Goal: Transaction & Acquisition: Purchase product/service

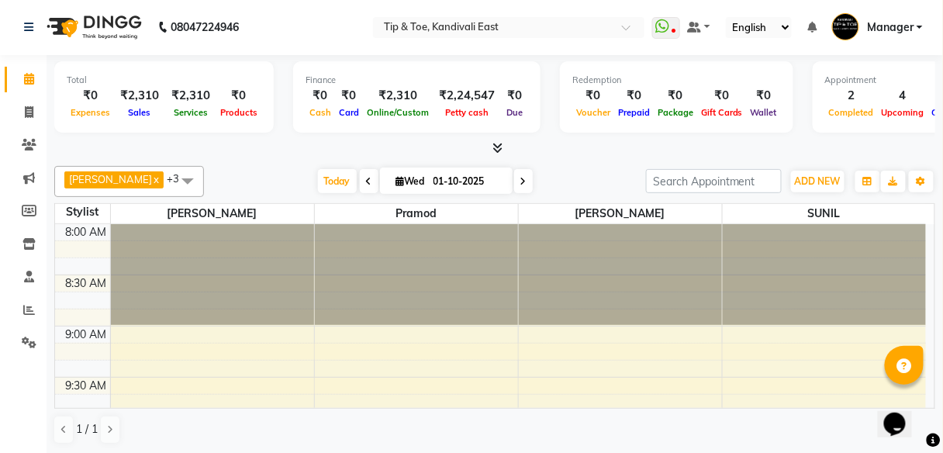
scroll to position [316, 0]
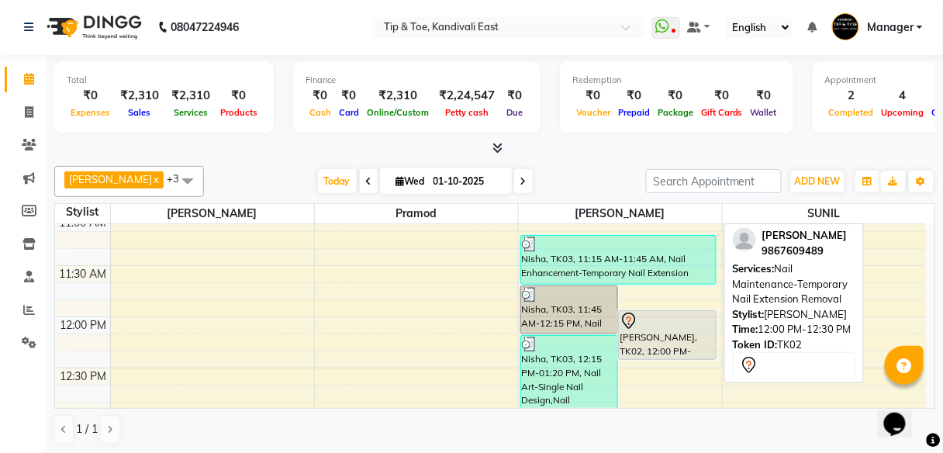
click at [669, 339] on div "[PERSON_NAME], TK02, 12:00 PM-12:30 PM, Nail Maintenance-Temporary Nail Extensi…" at bounding box center [667, 335] width 97 height 48
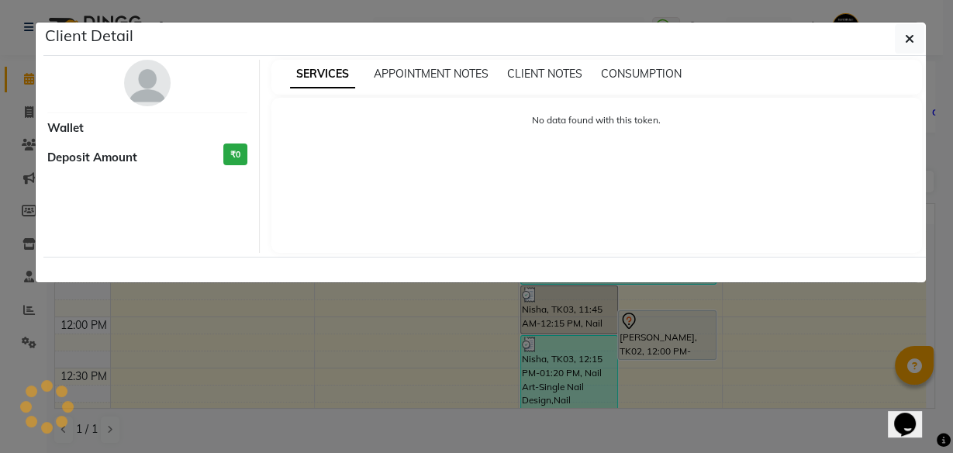
select select "7"
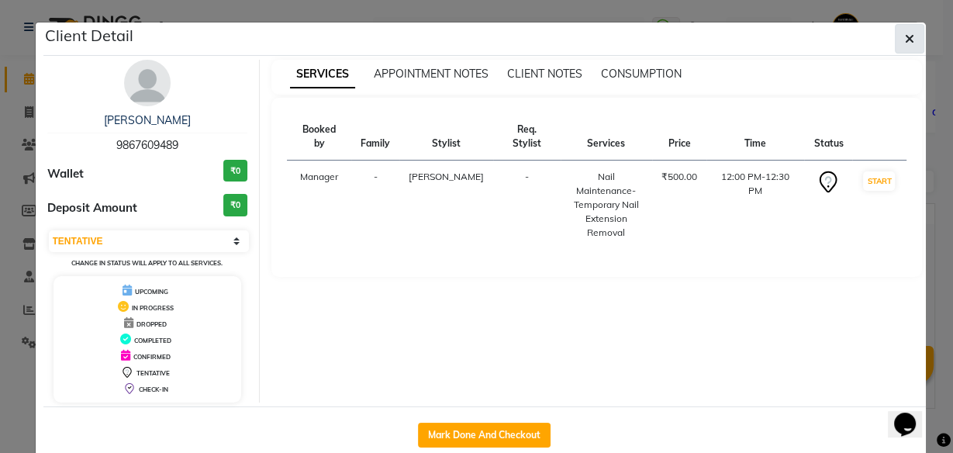
click at [910, 37] on button "button" at bounding box center [909, 38] width 29 height 29
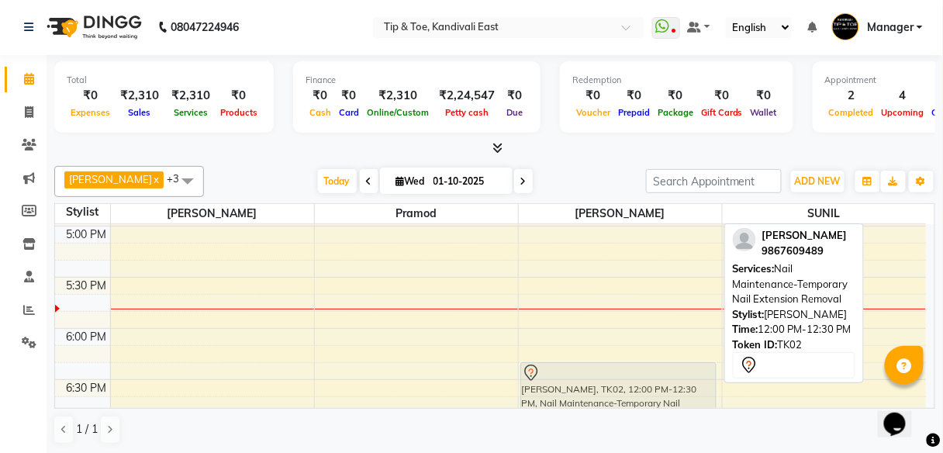
scroll to position [920, 0]
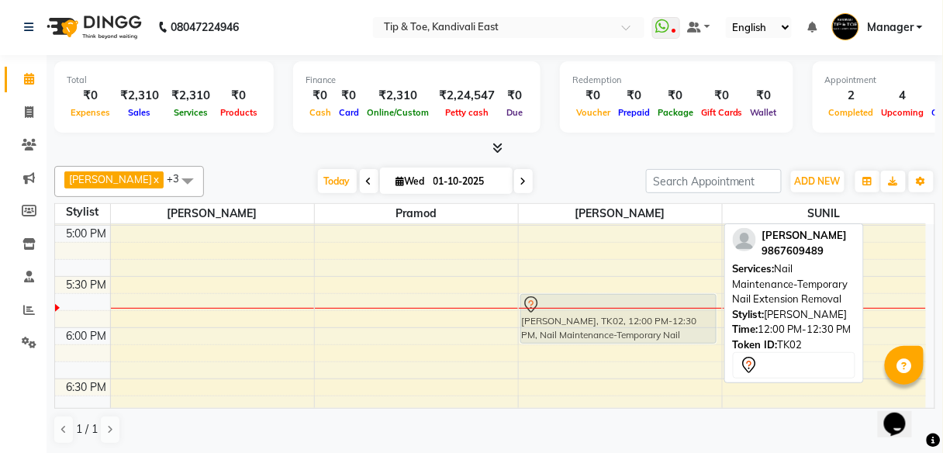
drag, startPoint x: 665, startPoint y: 336, endPoint x: 607, endPoint y: 316, distance: 62.1
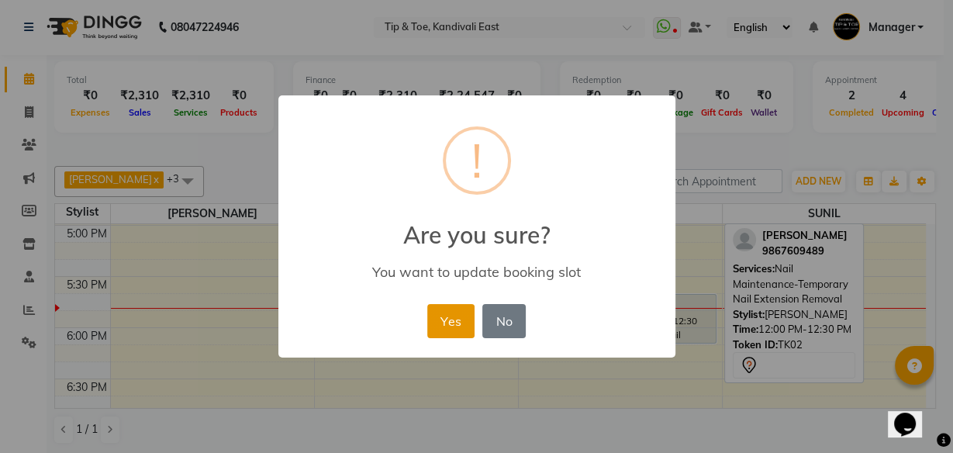
click at [458, 321] on button "Yes" at bounding box center [450, 321] width 47 height 34
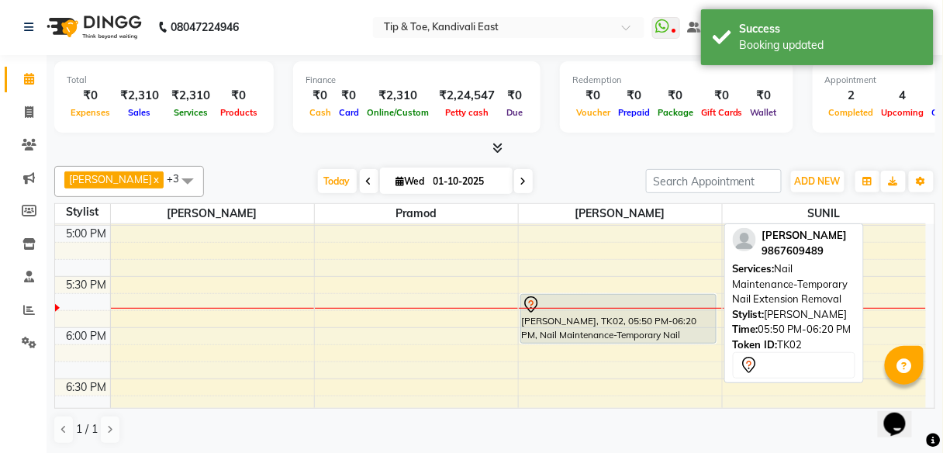
click at [572, 326] on div "[PERSON_NAME], TK02, 05:50 PM-06:20 PM, Nail Maintenance-Temporary Nail Extensi…" at bounding box center [618, 319] width 195 height 48
click at [603, 314] on div "[PERSON_NAME], TK02, 05:50 PM-06:20 PM, Nail Maintenance-Temporary Nail Extensi…" at bounding box center [618, 319] width 195 height 48
select select "7"
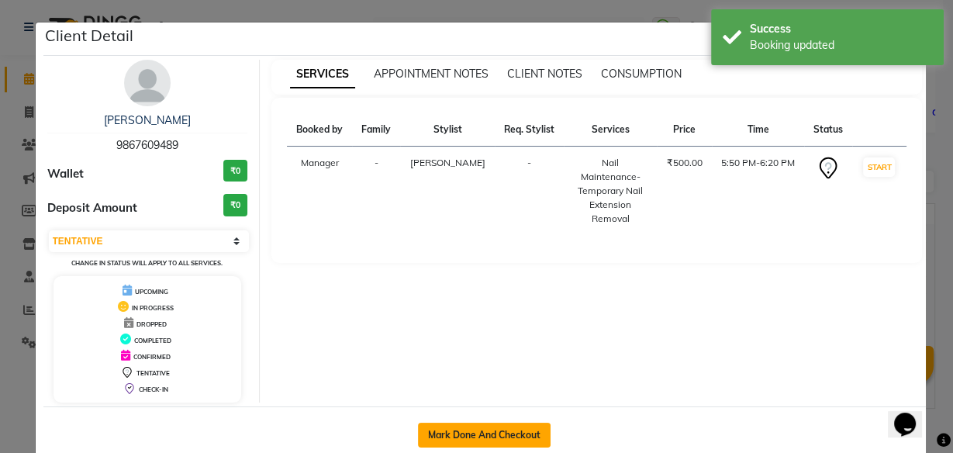
click at [477, 429] on button "Mark Done And Checkout" at bounding box center [484, 435] width 133 height 25
select select "7846"
select select "service"
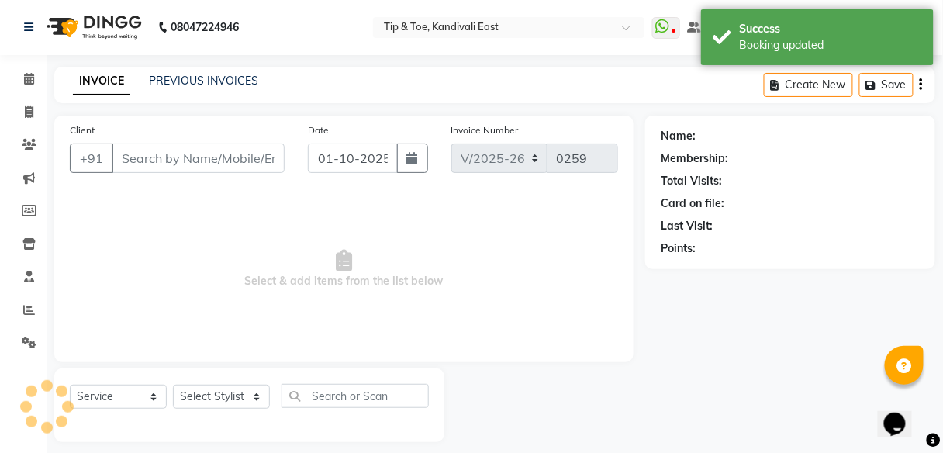
type input "9867609489"
select select "70623"
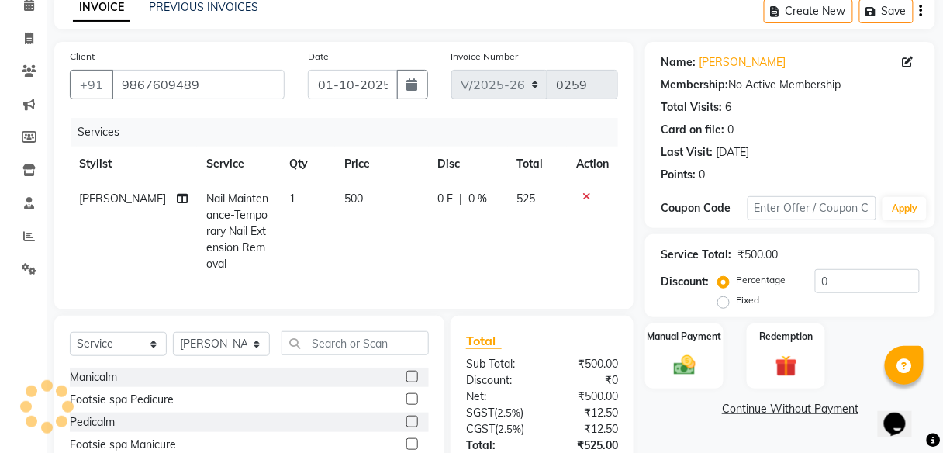
scroll to position [199, 0]
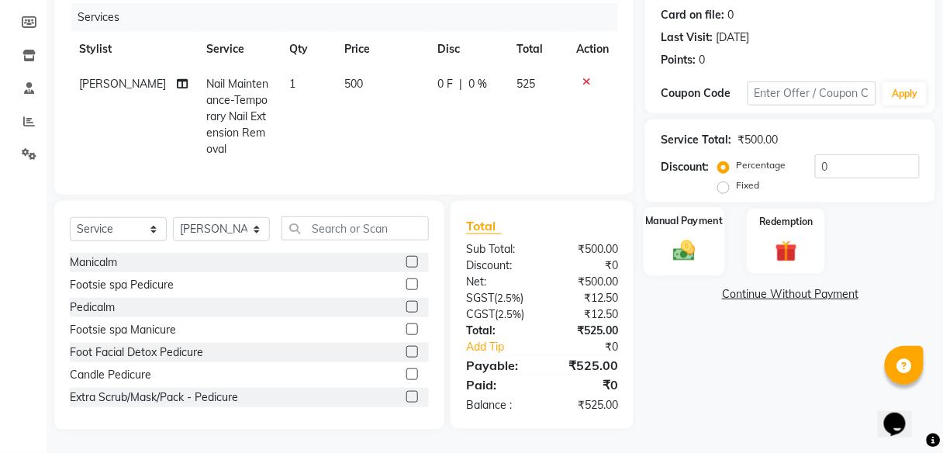
click at [695, 237] on img at bounding box center [684, 250] width 36 height 26
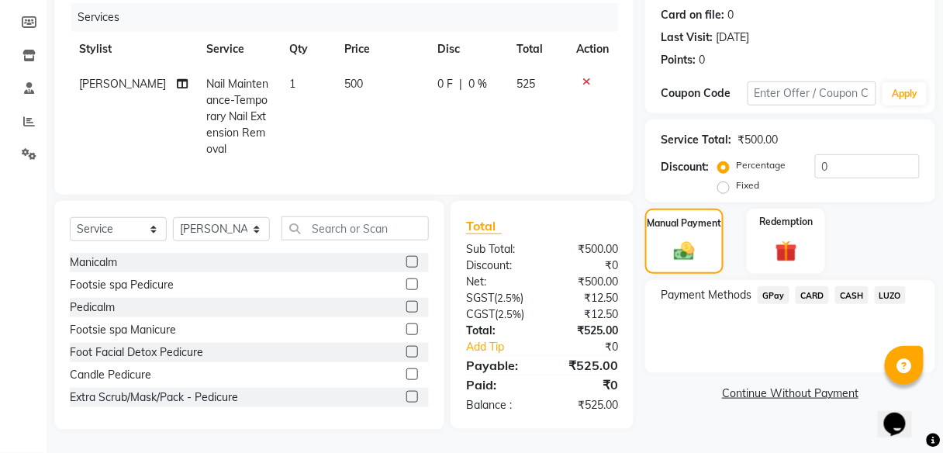
click at [770, 288] on span "GPay" at bounding box center [774, 295] width 32 height 18
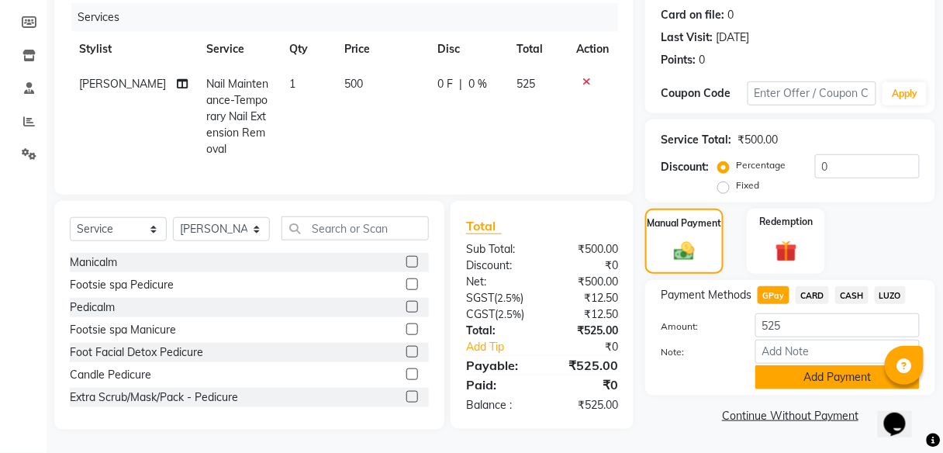
click at [793, 367] on button "Add Payment" at bounding box center [837, 377] width 164 height 24
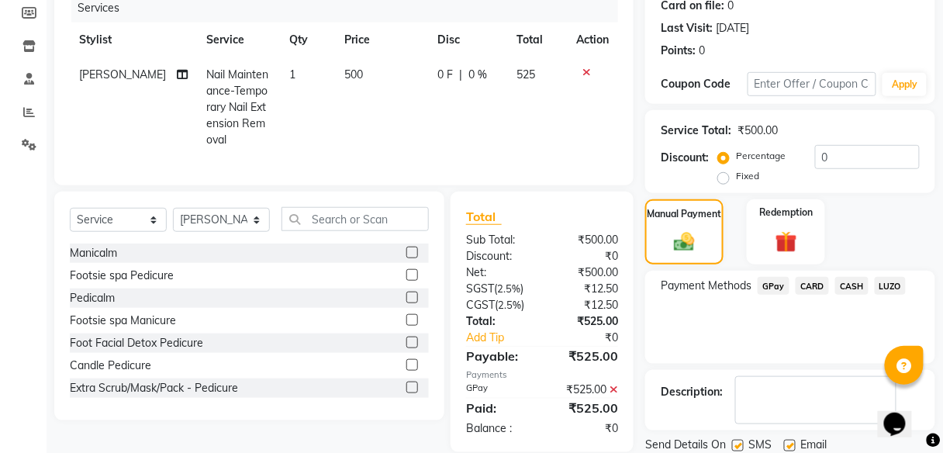
scroll to position [251, 0]
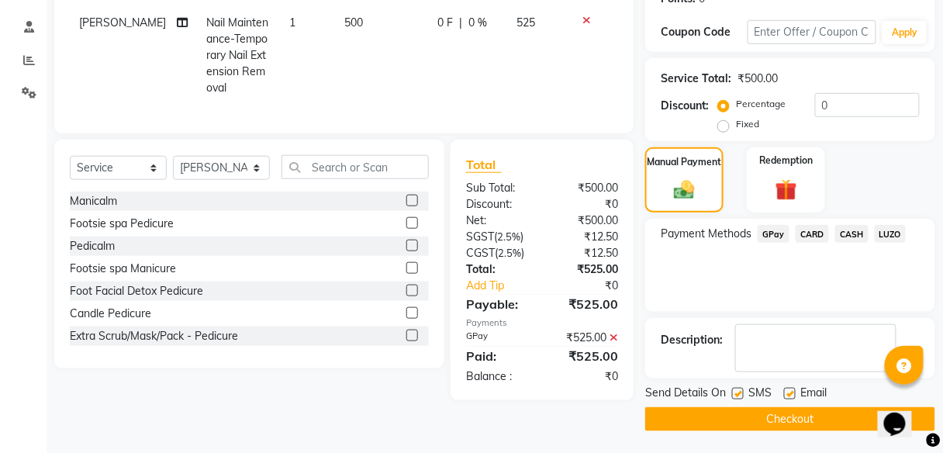
click at [770, 417] on button "Checkout" at bounding box center [790, 419] width 290 height 24
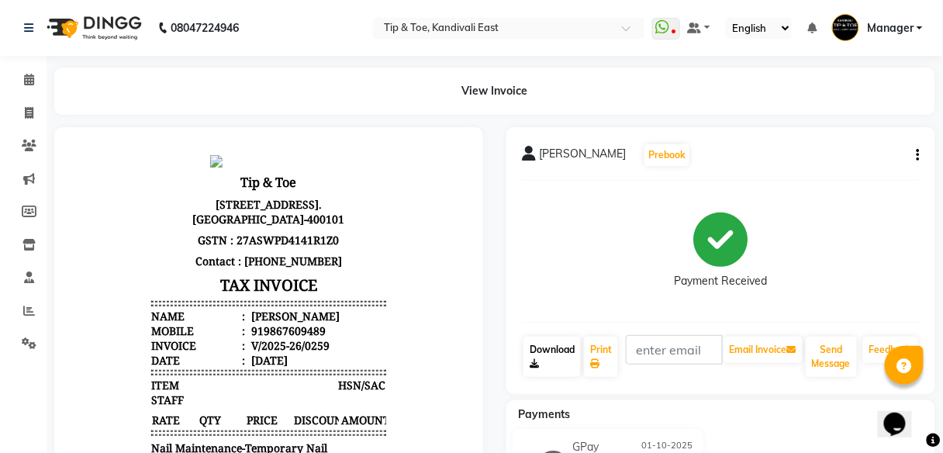
click at [540, 360] on link "Download" at bounding box center [552, 357] width 57 height 40
